Goal: Task Accomplishment & Management: Manage account settings

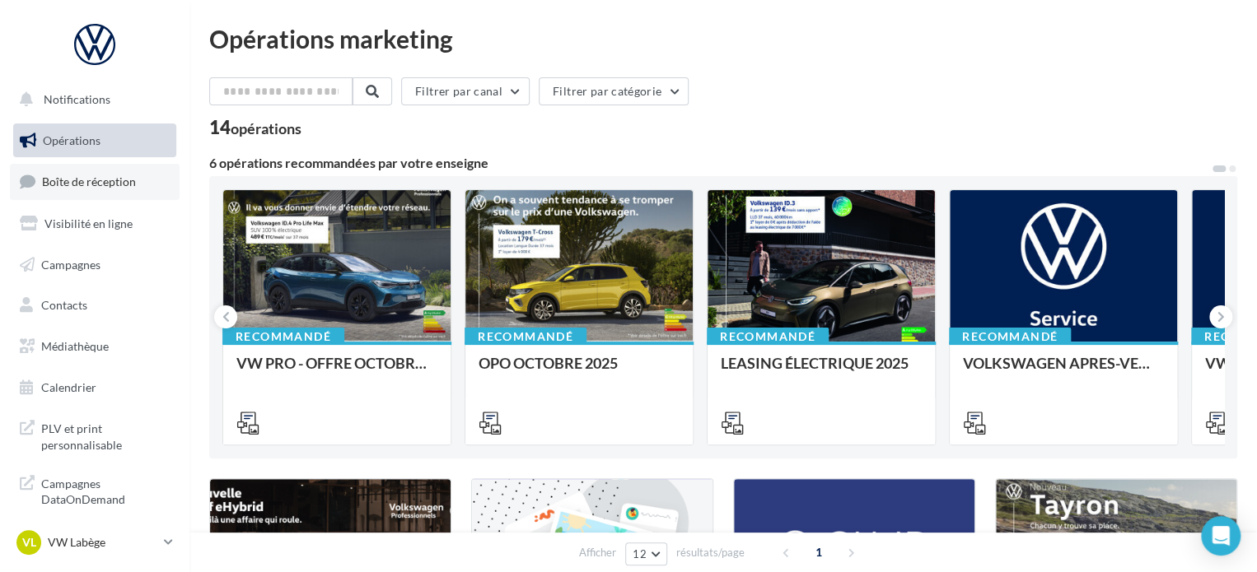
click at [96, 170] on link "Boîte de réception" at bounding box center [95, 181] width 170 height 35
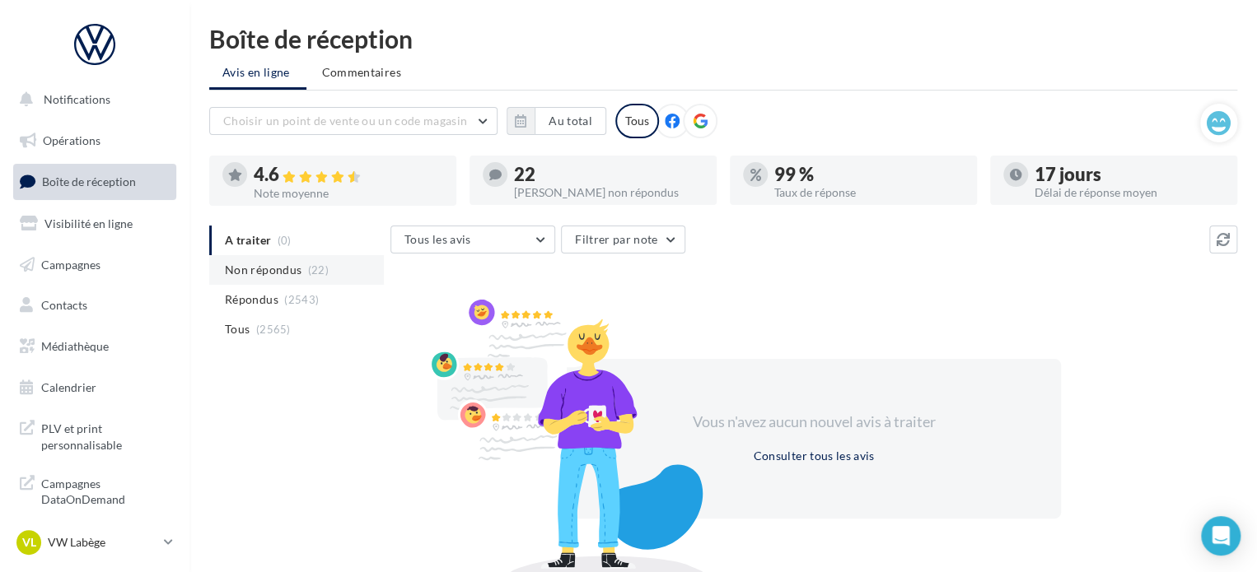
click at [271, 276] on span "Non répondus" at bounding box center [263, 270] width 77 height 16
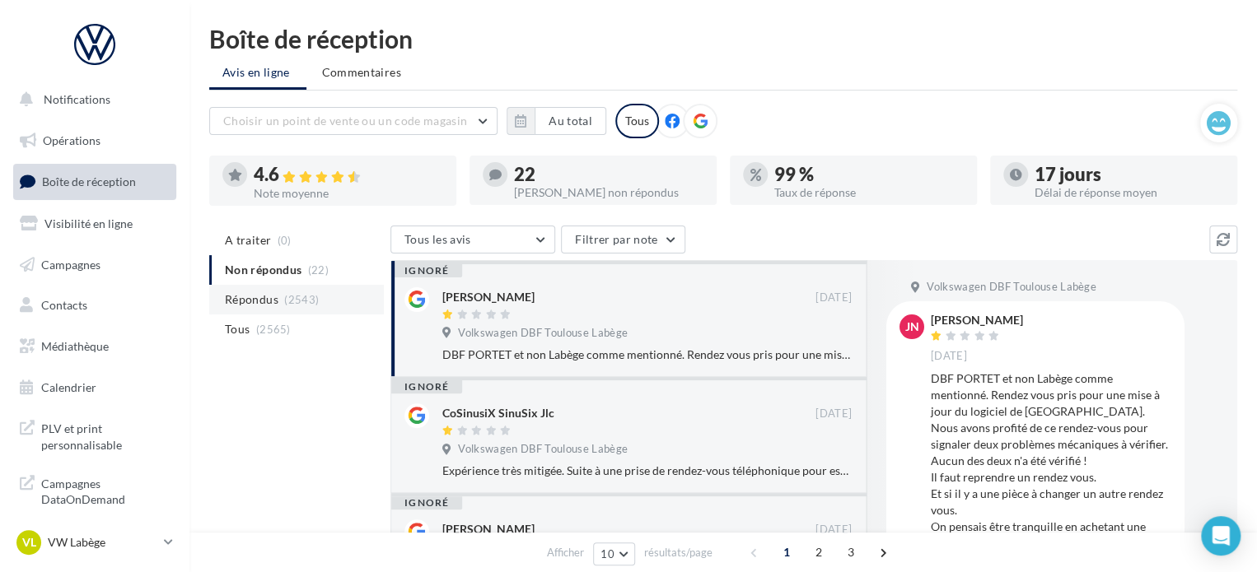
click at [278, 298] on li "Répondus (2543)" at bounding box center [296, 300] width 175 height 30
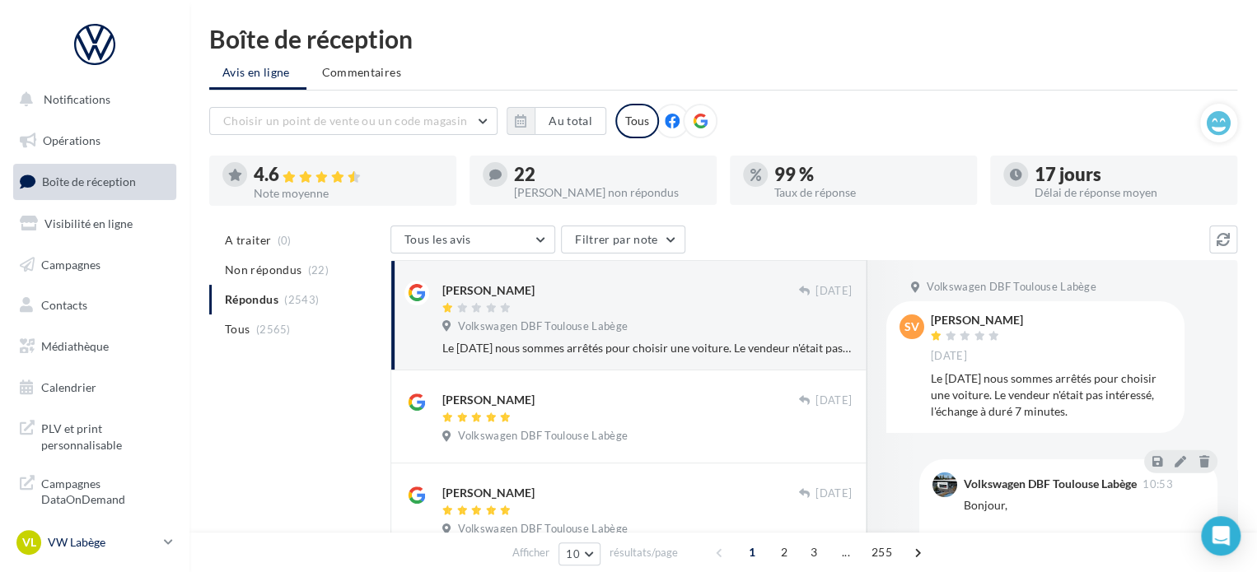
click at [116, 543] on p "VW Labège" at bounding box center [103, 542] width 110 height 16
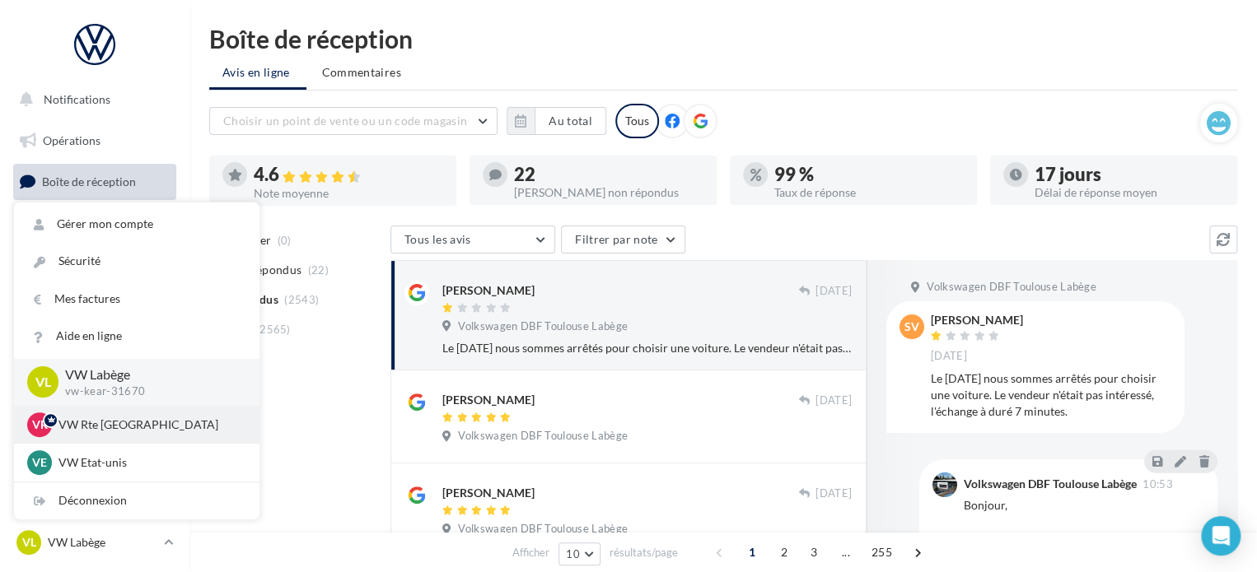
click at [135, 437] on div "VR VW Rte Espagne vw-kear-31100" at bounding box center [136, 425] width 219 height 25
